Goal: Task Accomplishment & Management: Use online tool/utility

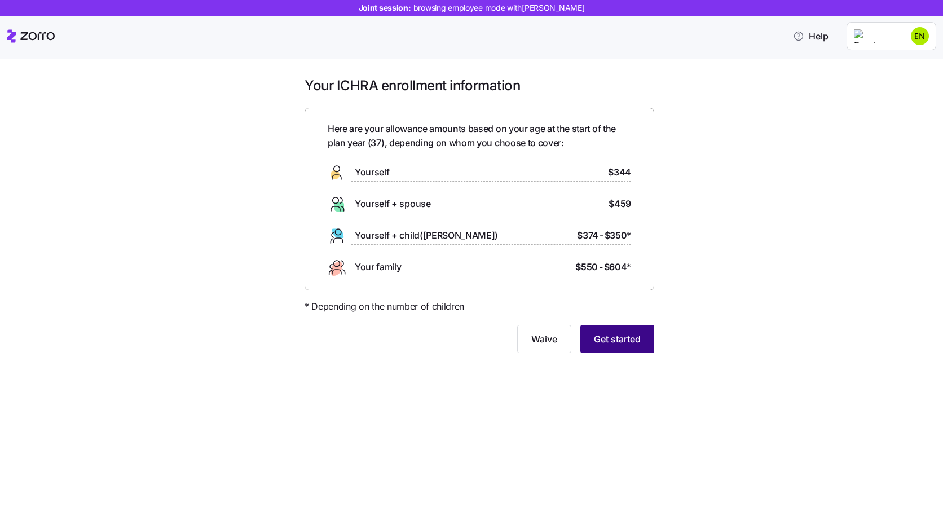
click at [590, 346] on button "Get started" at bounding box center [617, 339] width 74 height 28
